Goal: Find specific page/section: Find specific page/section

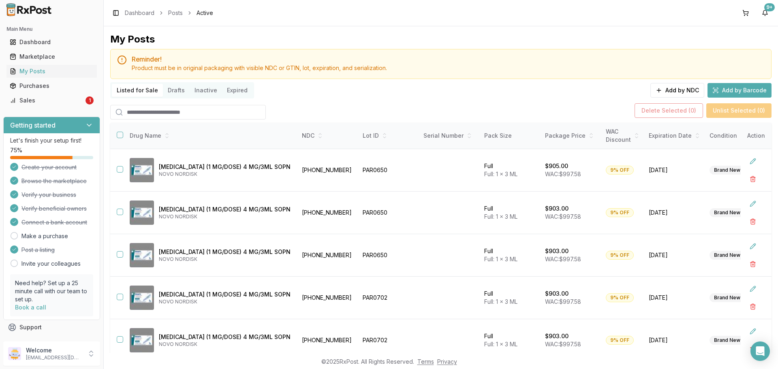
drag, startPoint x: 0, startPoint y: 0, endPoint x: 36, endPoint y: 101, distance: 107.7
click at [39, 102] on div "Sales" at bounding box center [47, 100] width 74 height 8
click at [39, 98] on div "Sales" at bounding box center [47, 100] width 74 height 8
click at [45, 101] on div "Sales" at bounding box center [47, 100] width 74 height 8
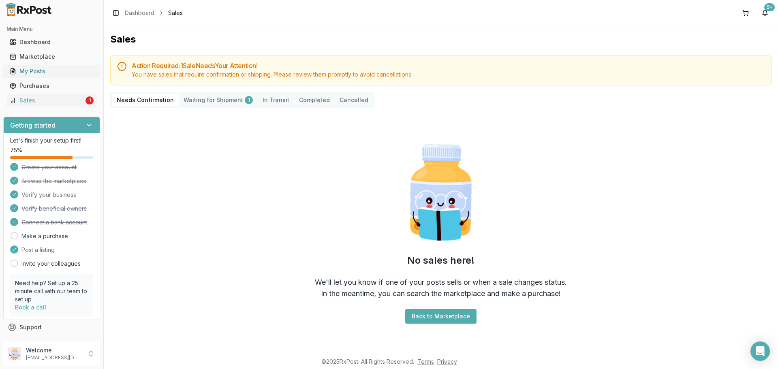
click at [70, 68] on div "My Posts" at bounding box center [52, 71] width 84 height 8
